Goal: Information Seeking & Learning: Stay updated

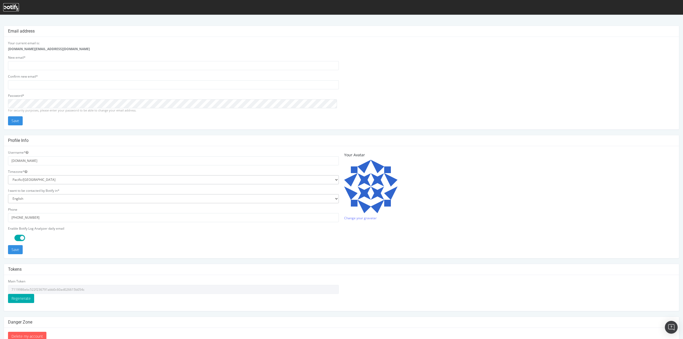
click at [16, 7] on icon at bounding box center [11, 8] width 16 height 6
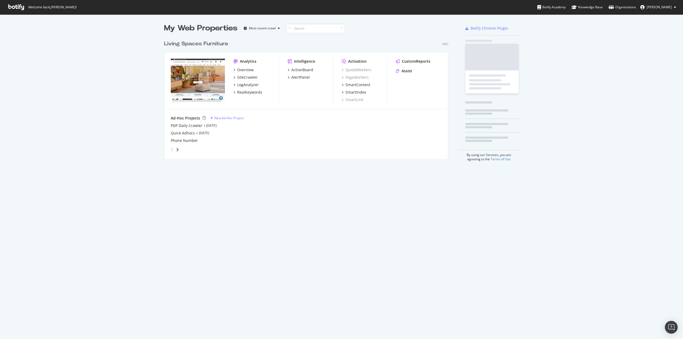
scroll to position [121, 284]
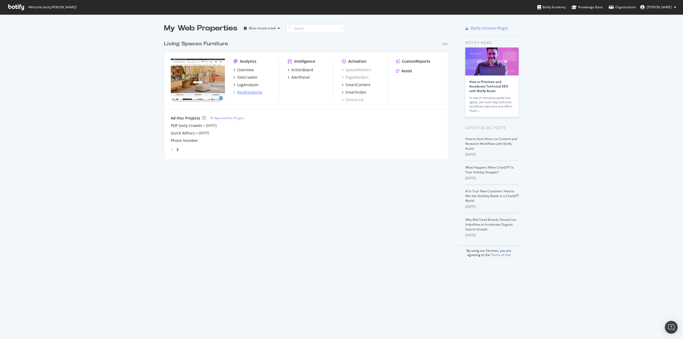
click at [252, 93] on div "RealKeywords" at bounding box center [249, 92] width 25 height 5
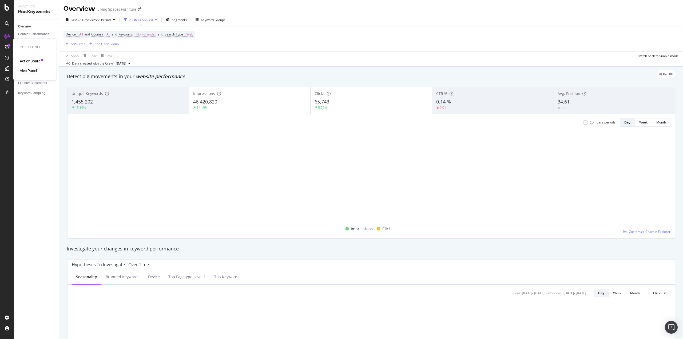
click at [34, 69] on div "AlertPanel" at bounding box center [28, 70] width 17 height 5
